Goal: Transaction & Acquisition: Purchase product/service

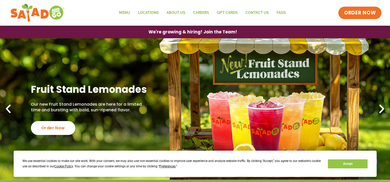
click at [368, 15] on span "ORDER NOW" at bounding box center [360, 13] width 32 height 7
click at [344, 163] on button "Accept" at bounding box center [348, 164] width 40 height 9
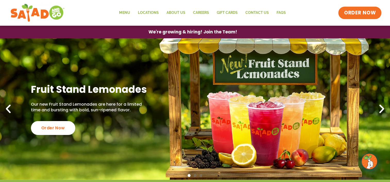
click at [366, 13] on span "ORDER NOW" at bounding box center [360, 13] width 32 height 7
